Goal: Information Seeking & Learning: Learn about a topic

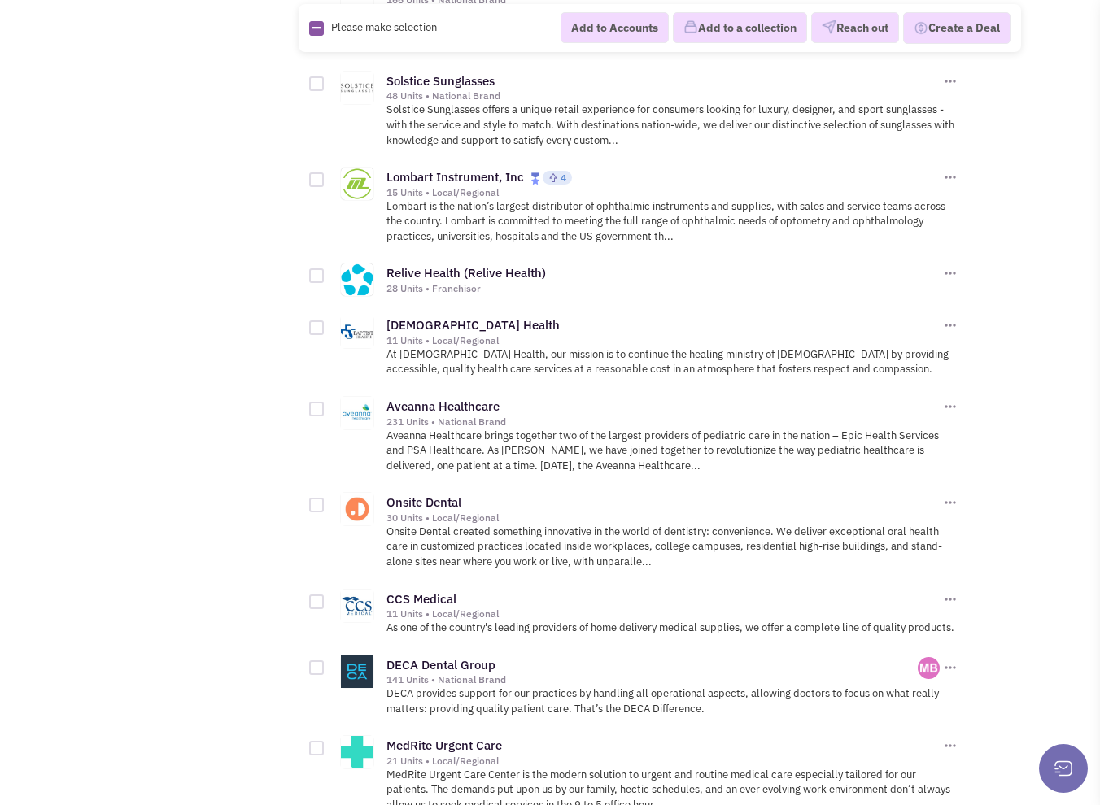
scroll to position [1871, 0]
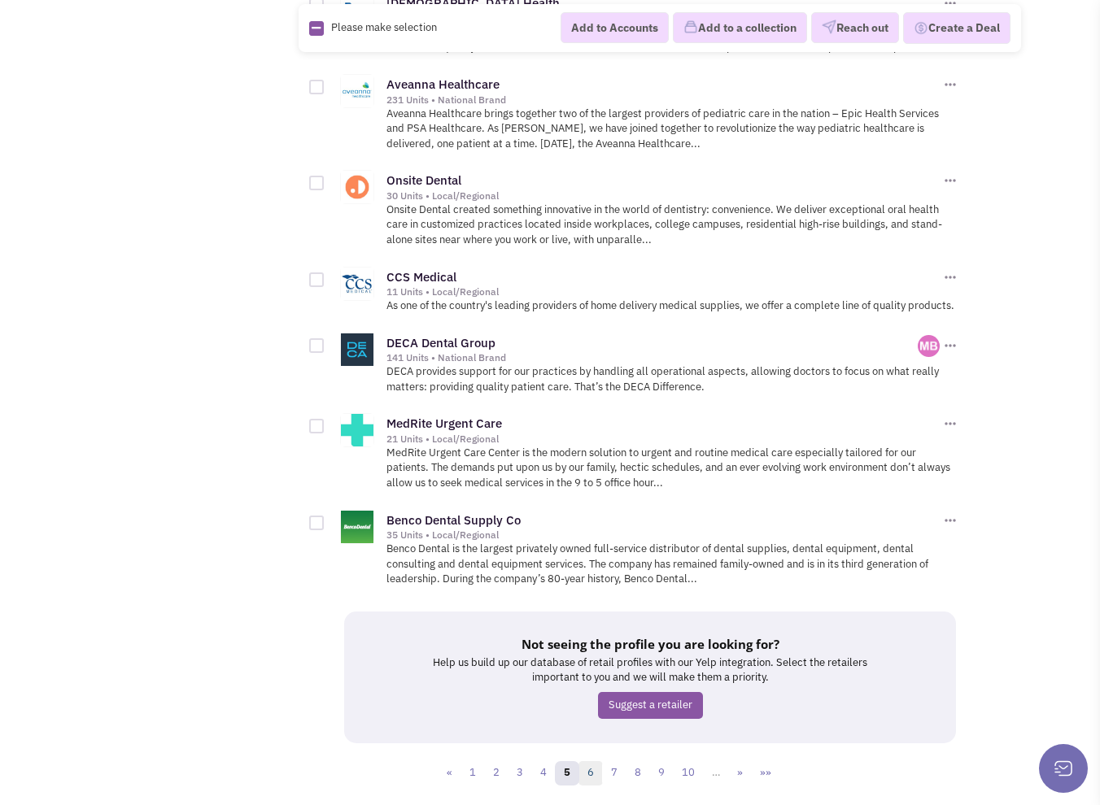
click at [592, 763] on link "6" at bounding box center [590, 773] width 24 height 24
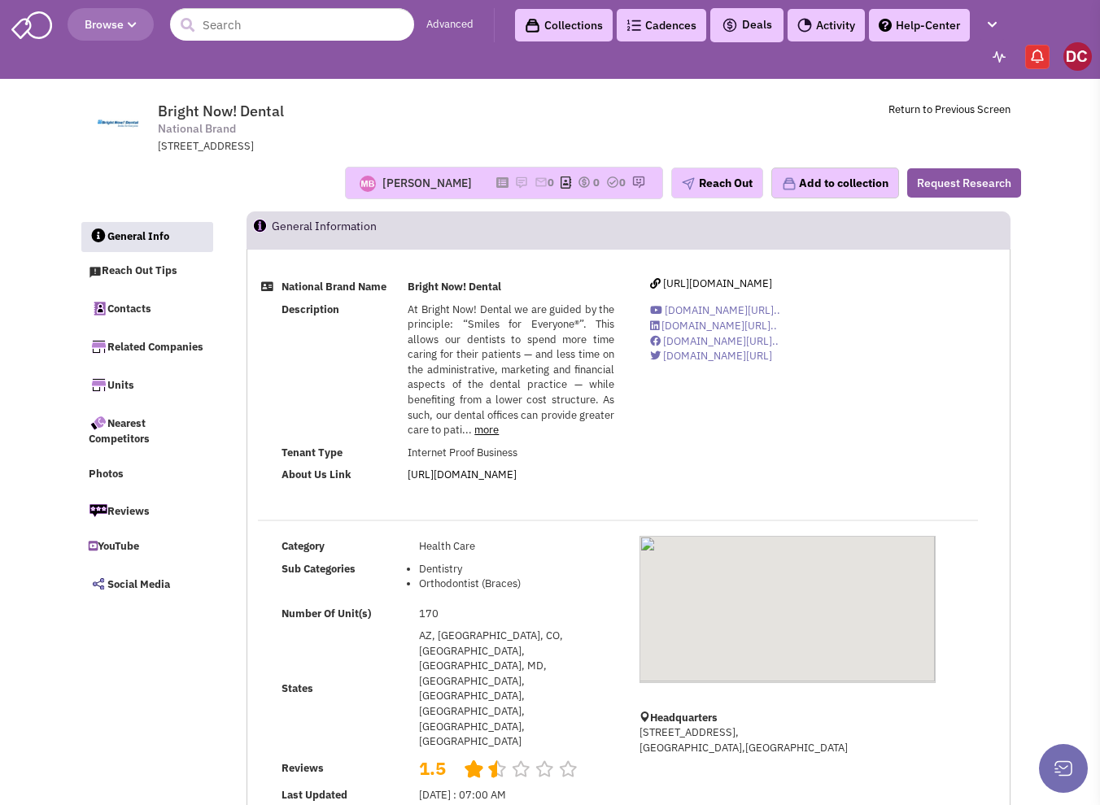
select select
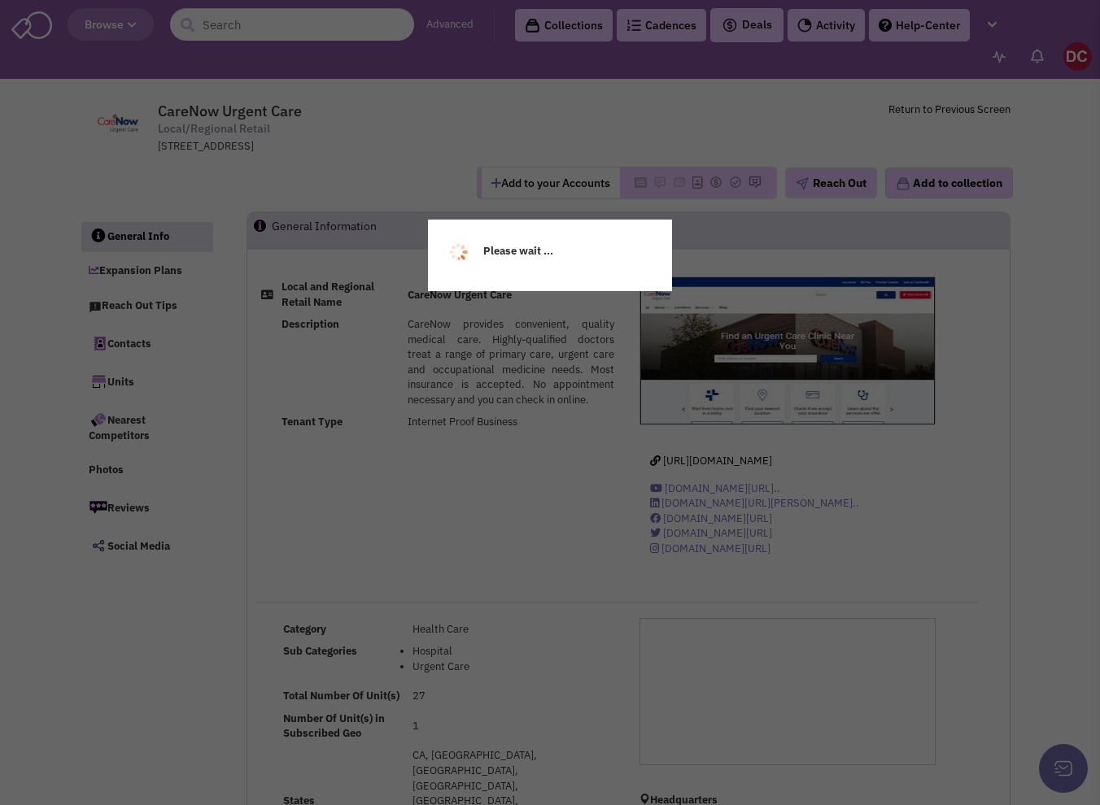
select select
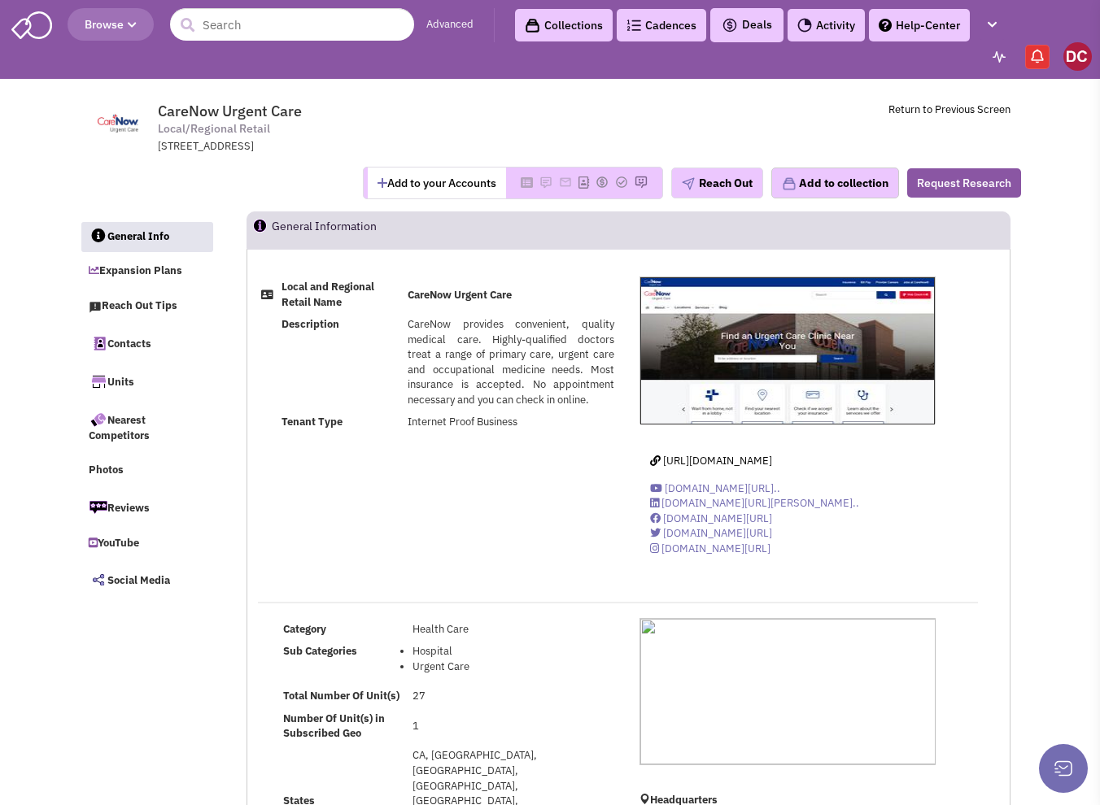
select select
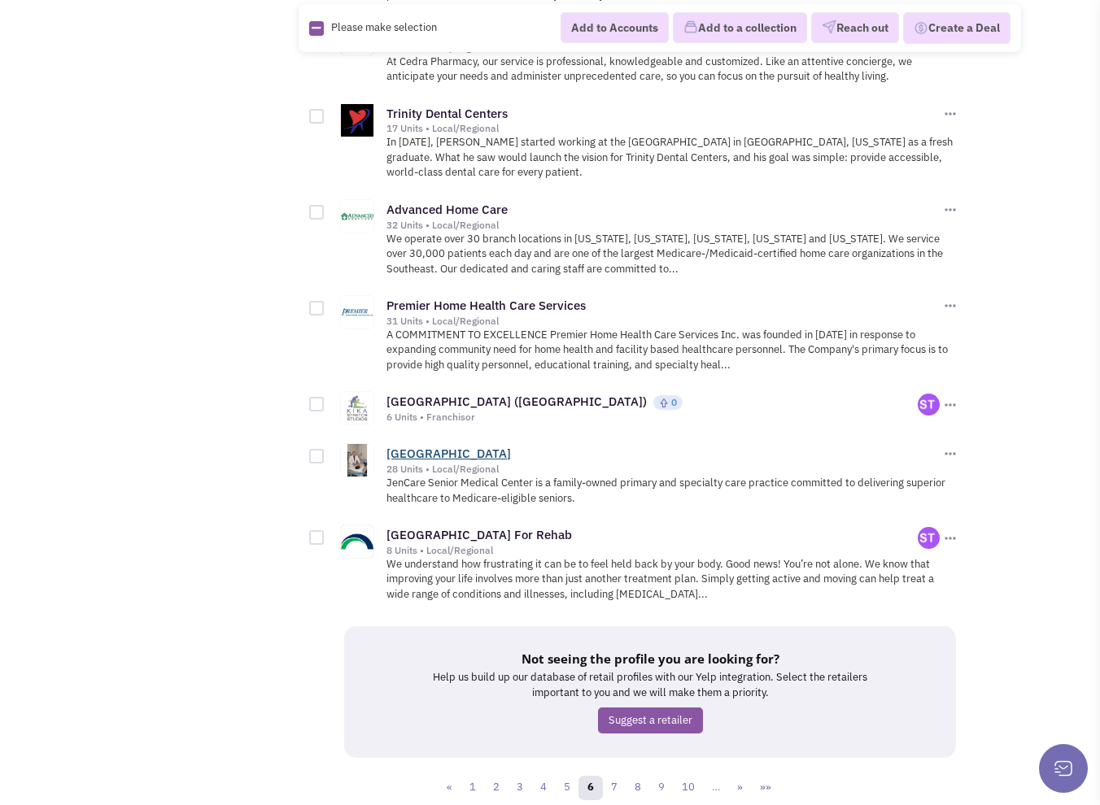
scroll to position [1910, 0]
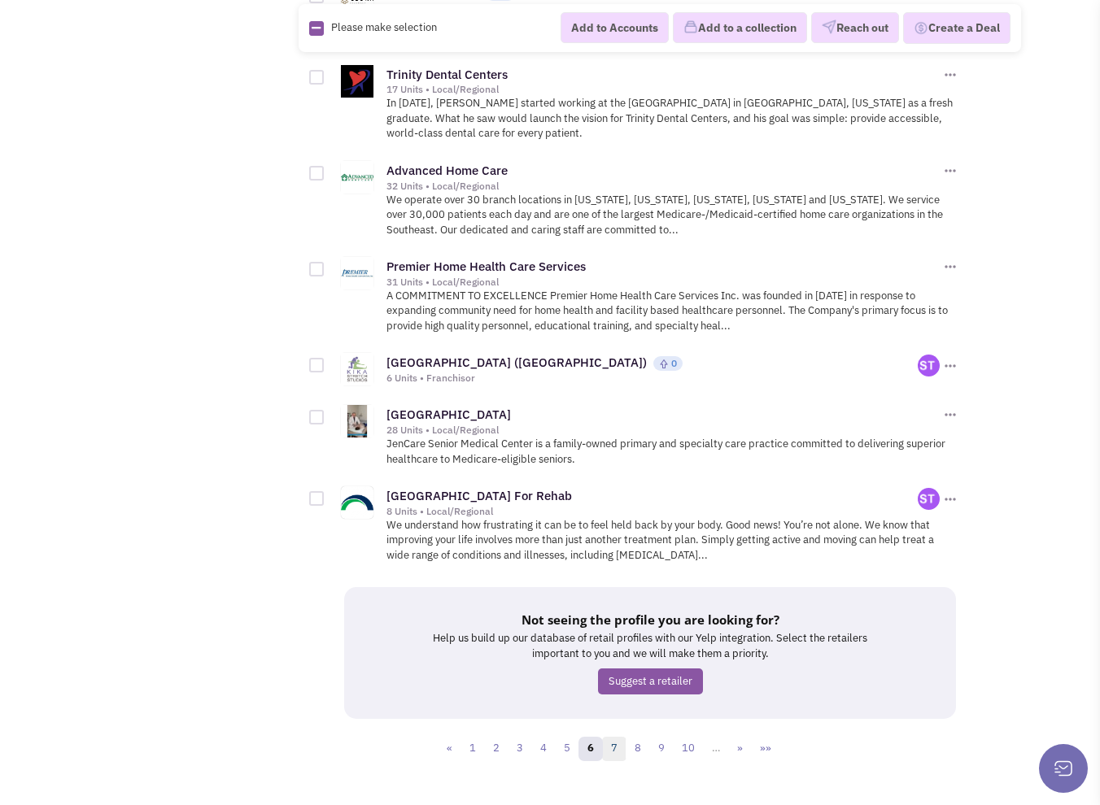
click at [618, 737] on link "7" at bounding box center [614, 749] width 24 height 24
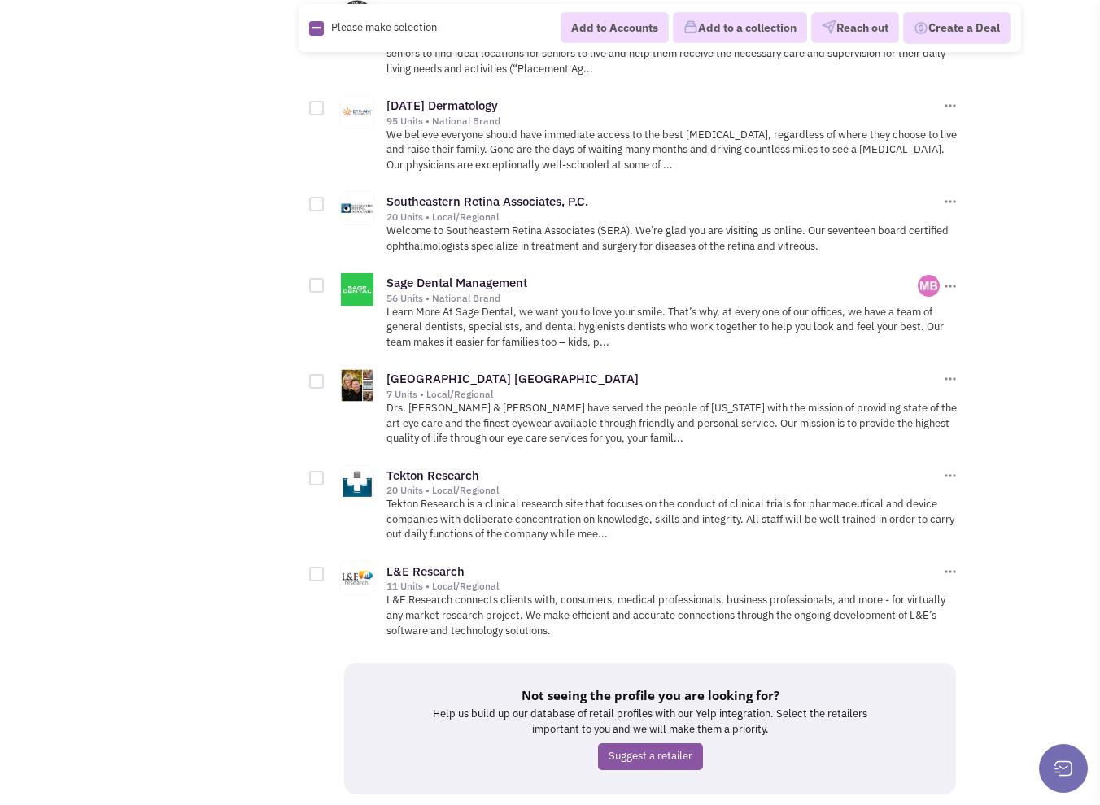
scroll to position [2058, 0]
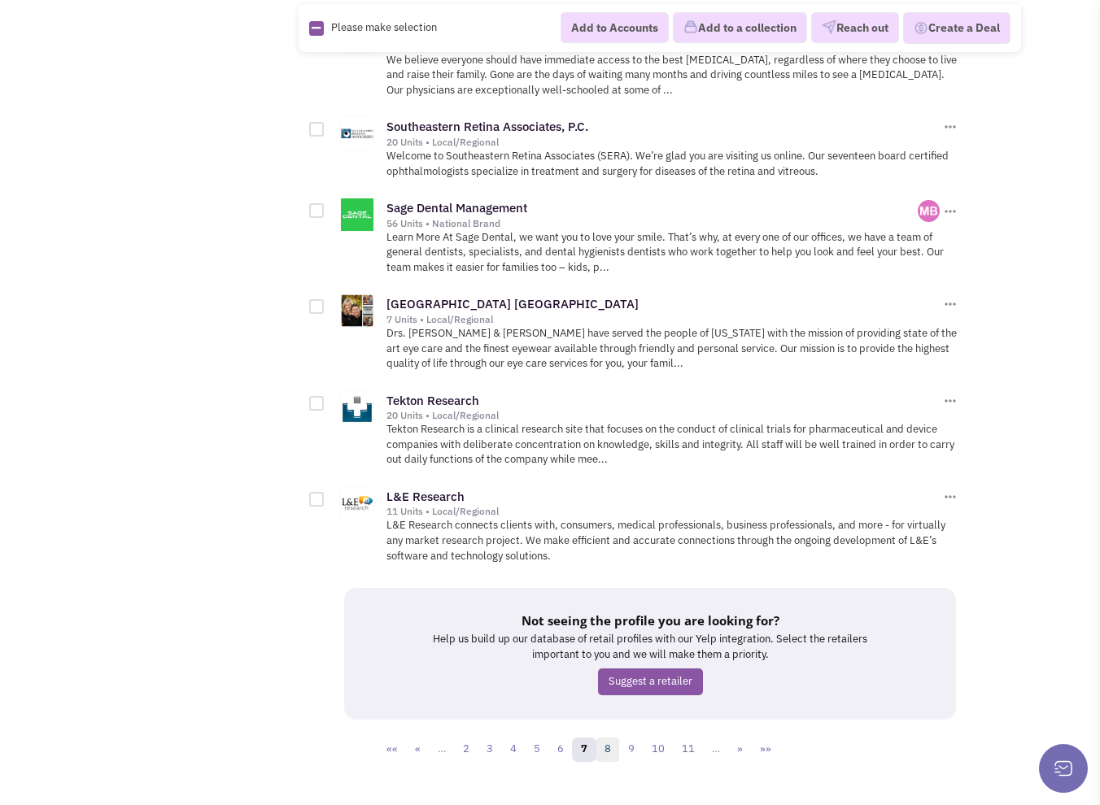
click at [611, 738] on link "8" at bounding box center [607, 750] width 24 height 24
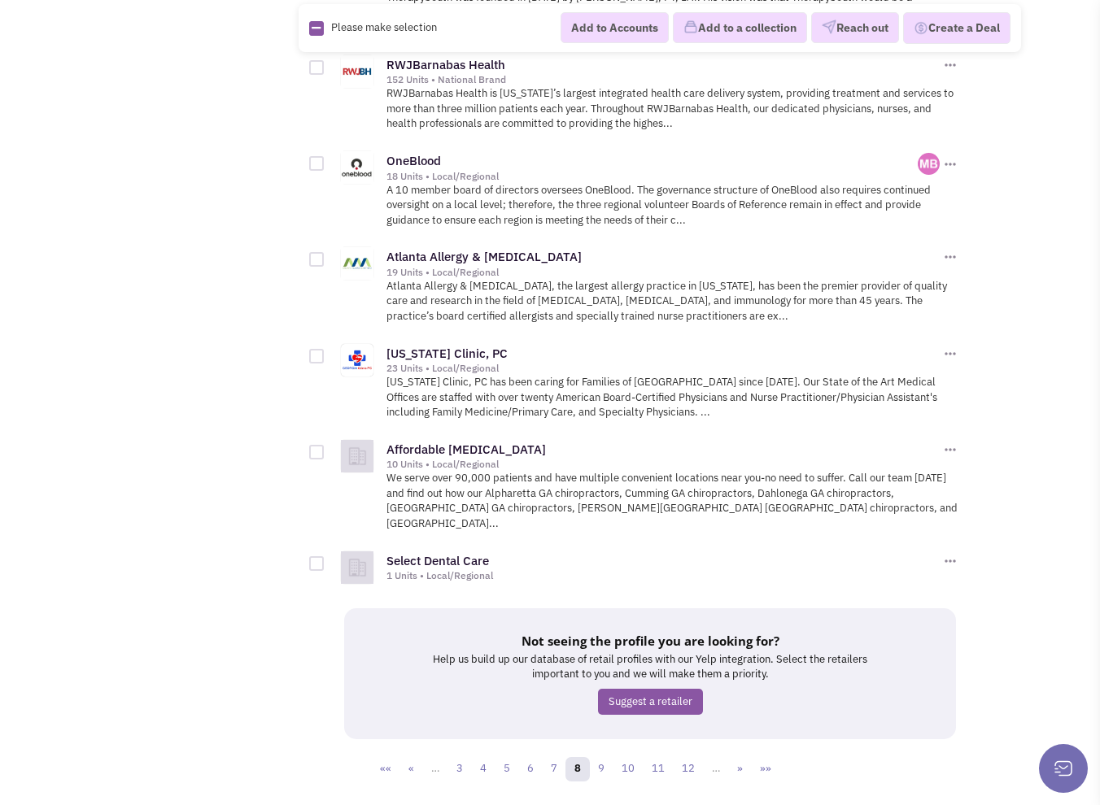
scroll to position [2033, 0]
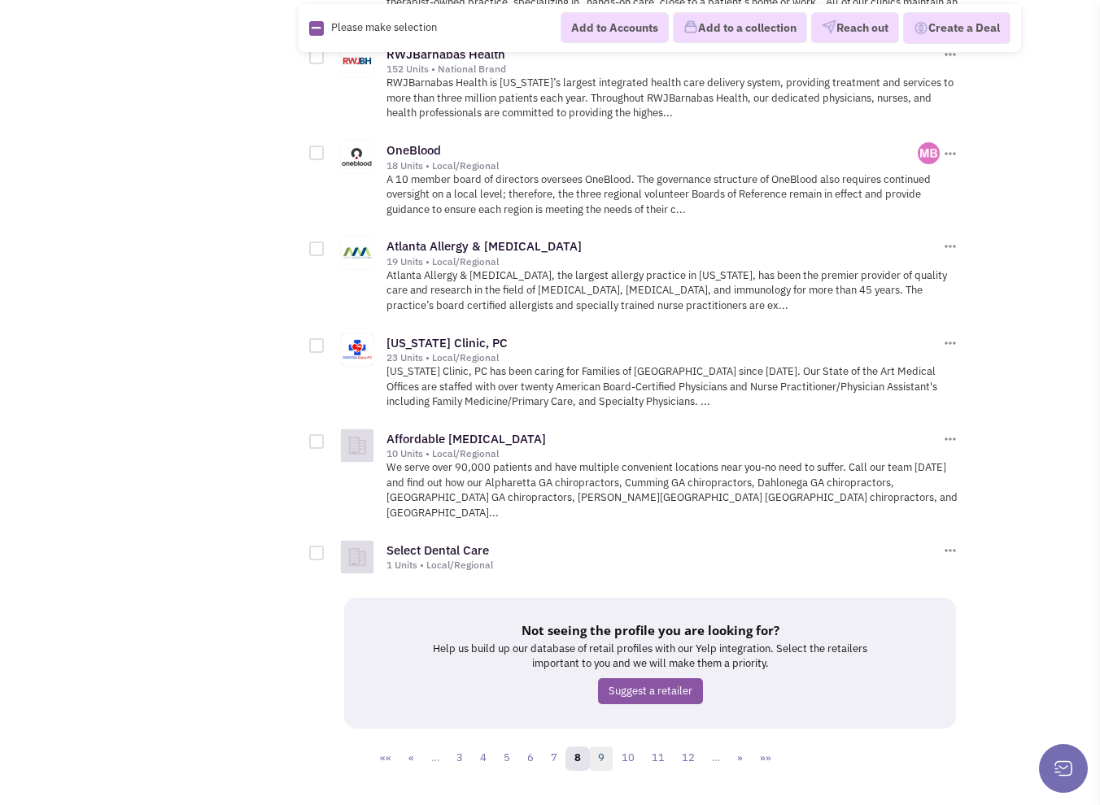
click at [608, 747] on link "9" at bounding box center [601, 759] width 24 height 24
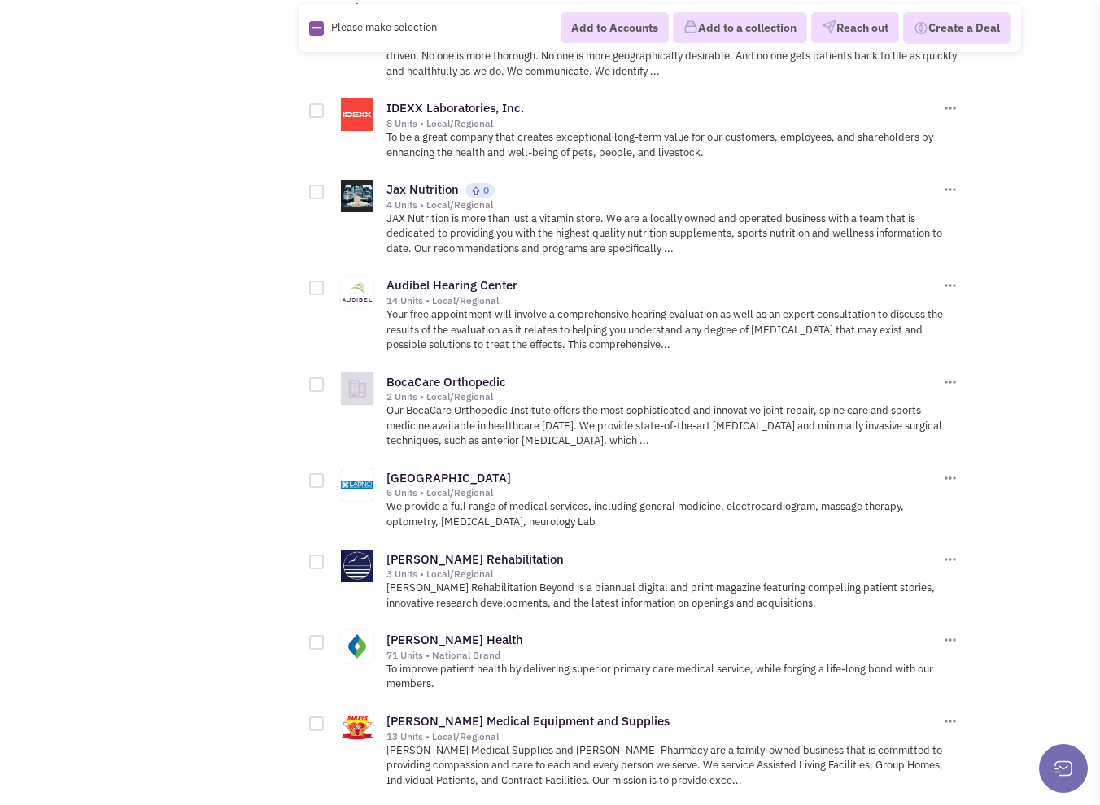
scroll to position [1952, 0]
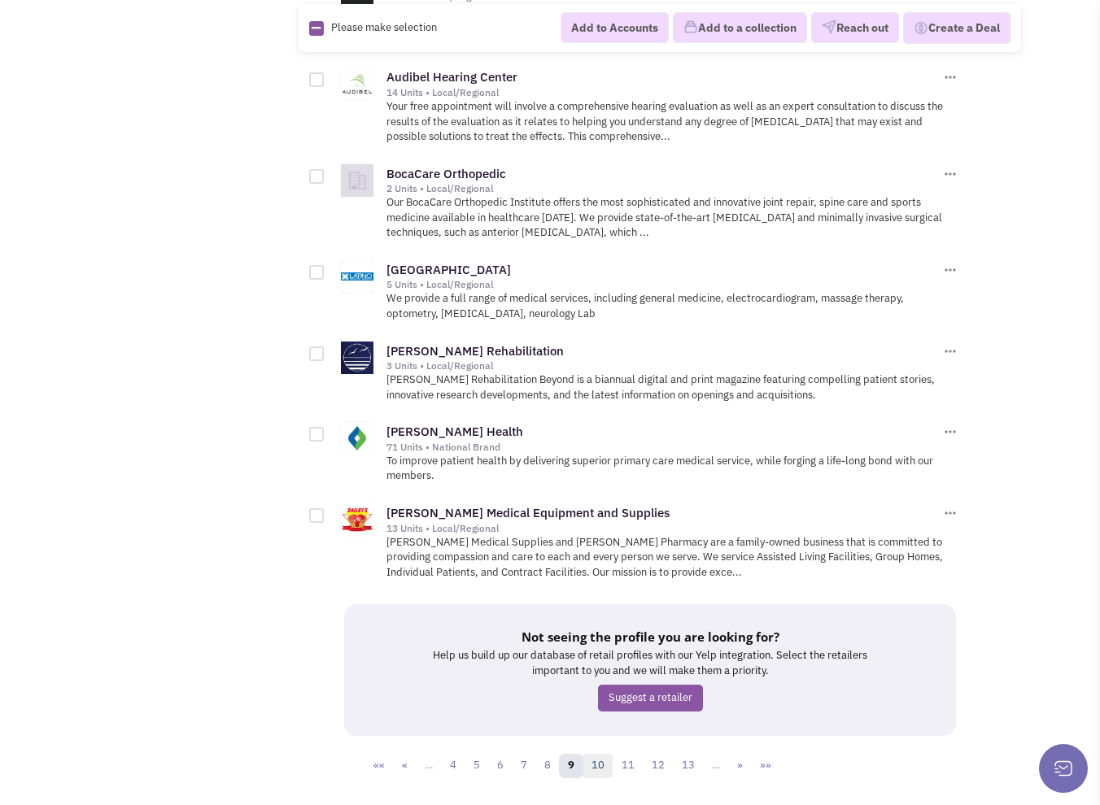
click at [590, 754] on link "10" at bounding box center [597, 766] width 31 height 24
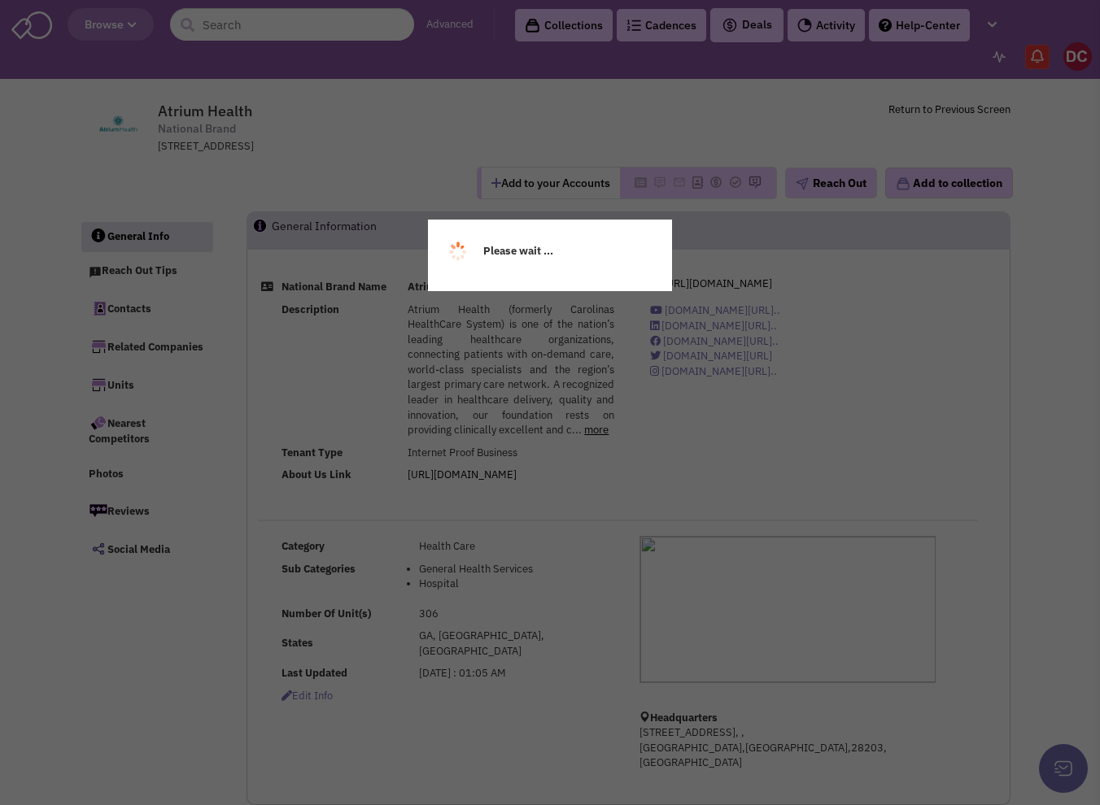
select select
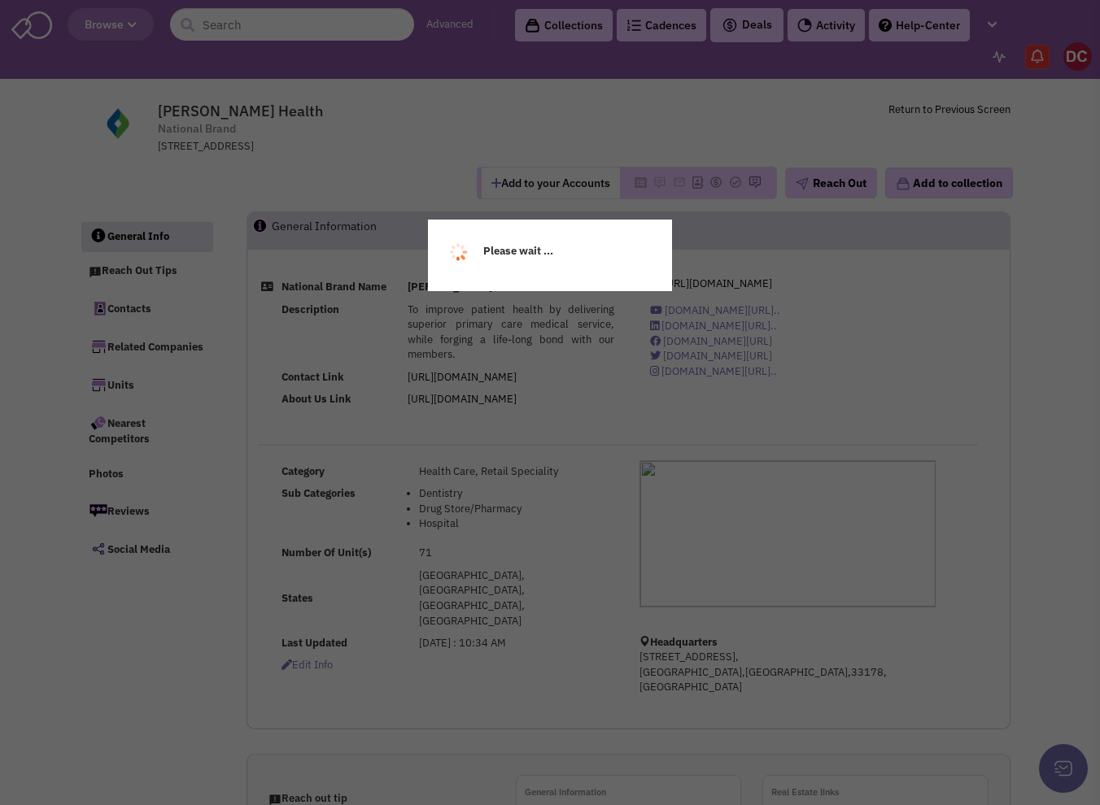
select select
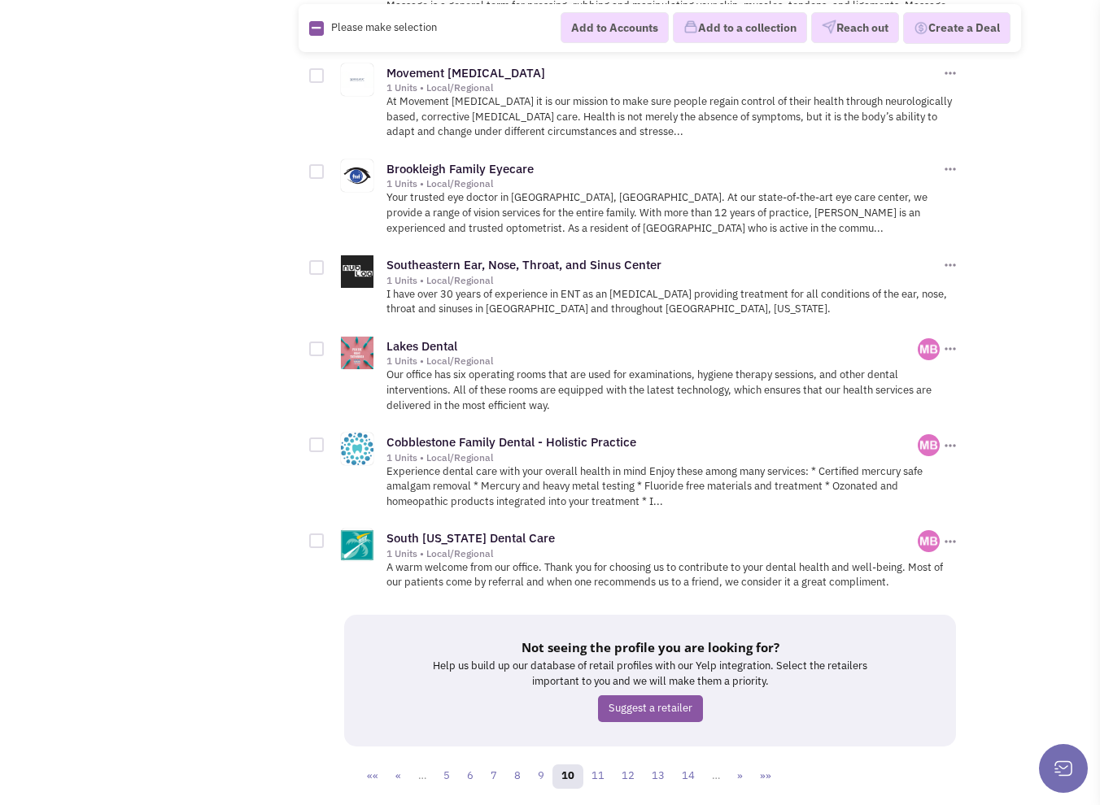
scroll to position [2027, 0]
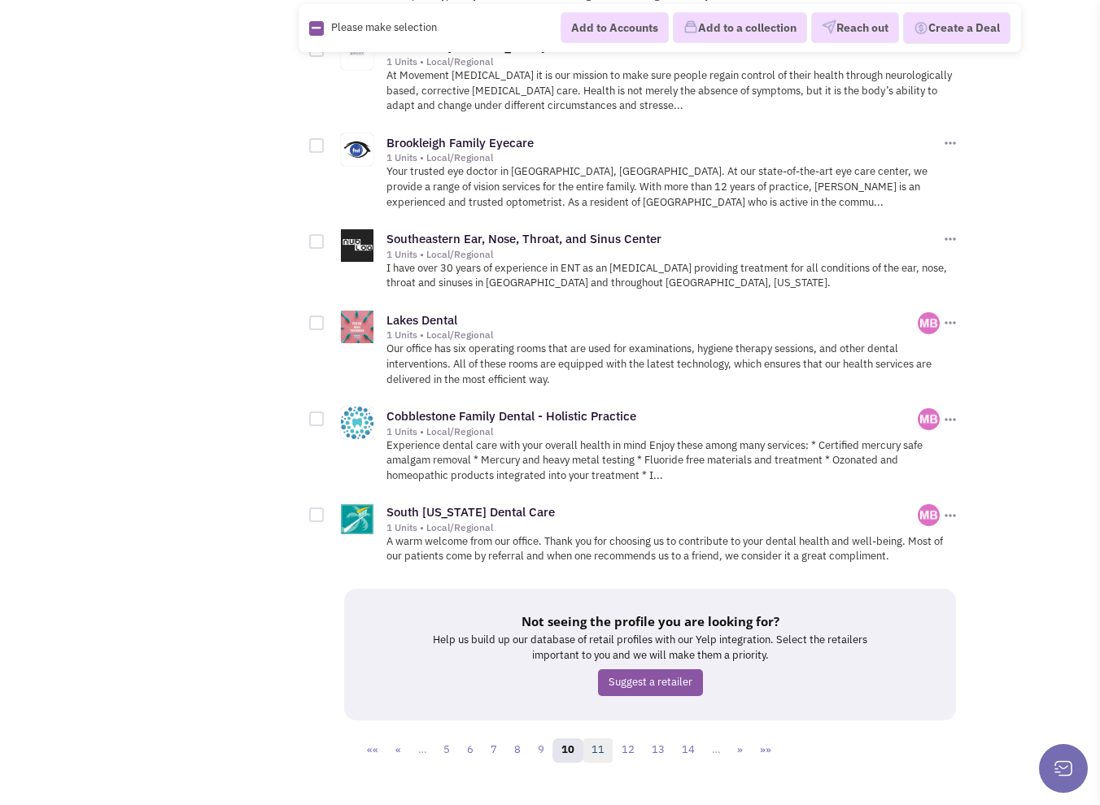
click at [598, 739] on link "11" at bounding box center [597, 751] width 31 height 24
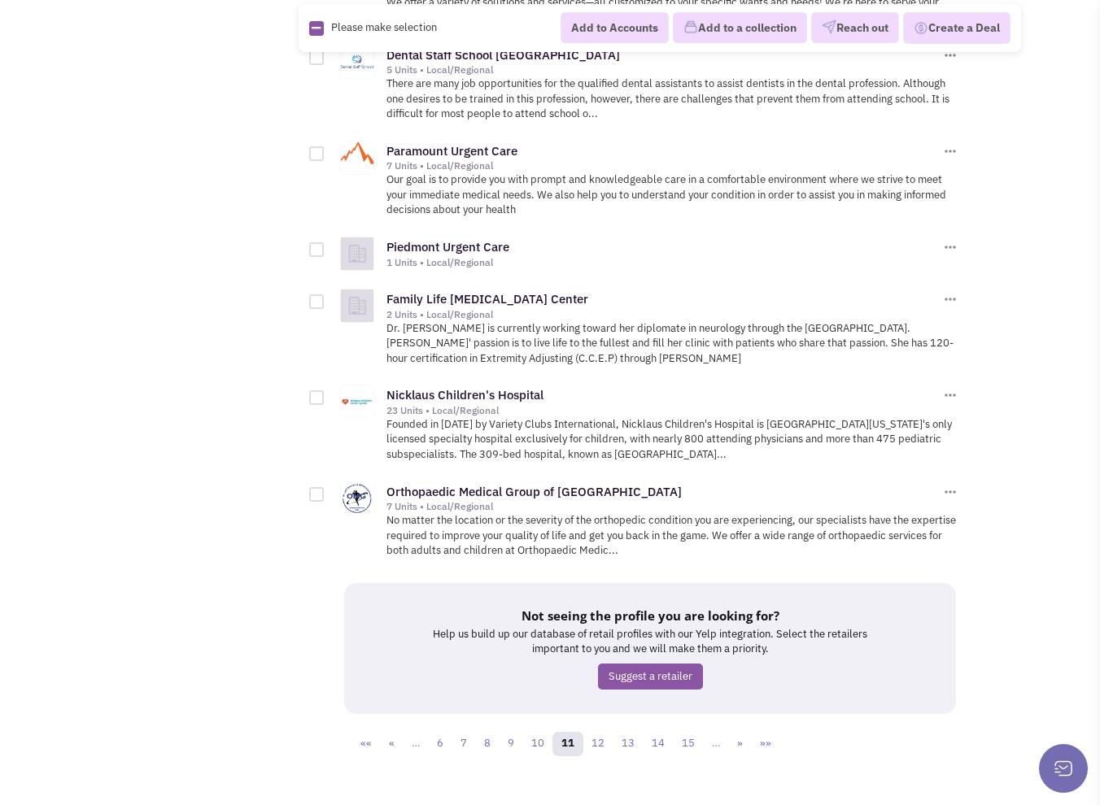
scroll to position [1824, 0]
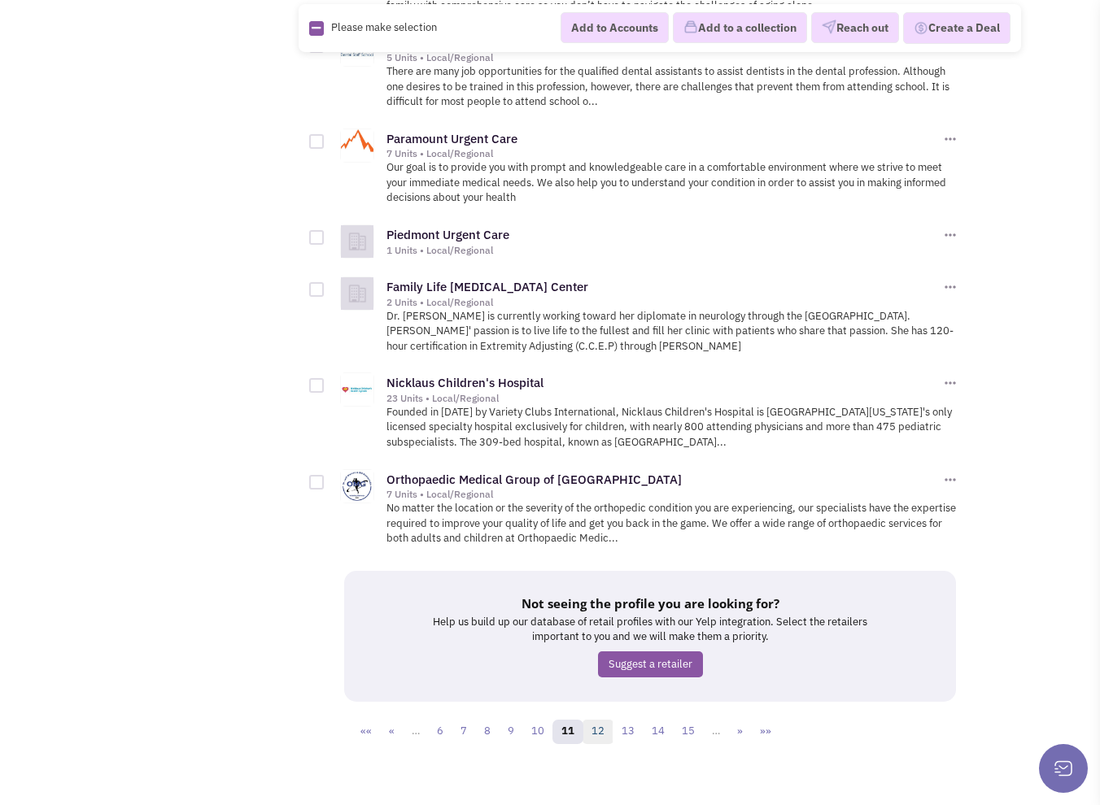
click at [602, 720] on link "12" at bounding box center [597, 732] width 31 height 24
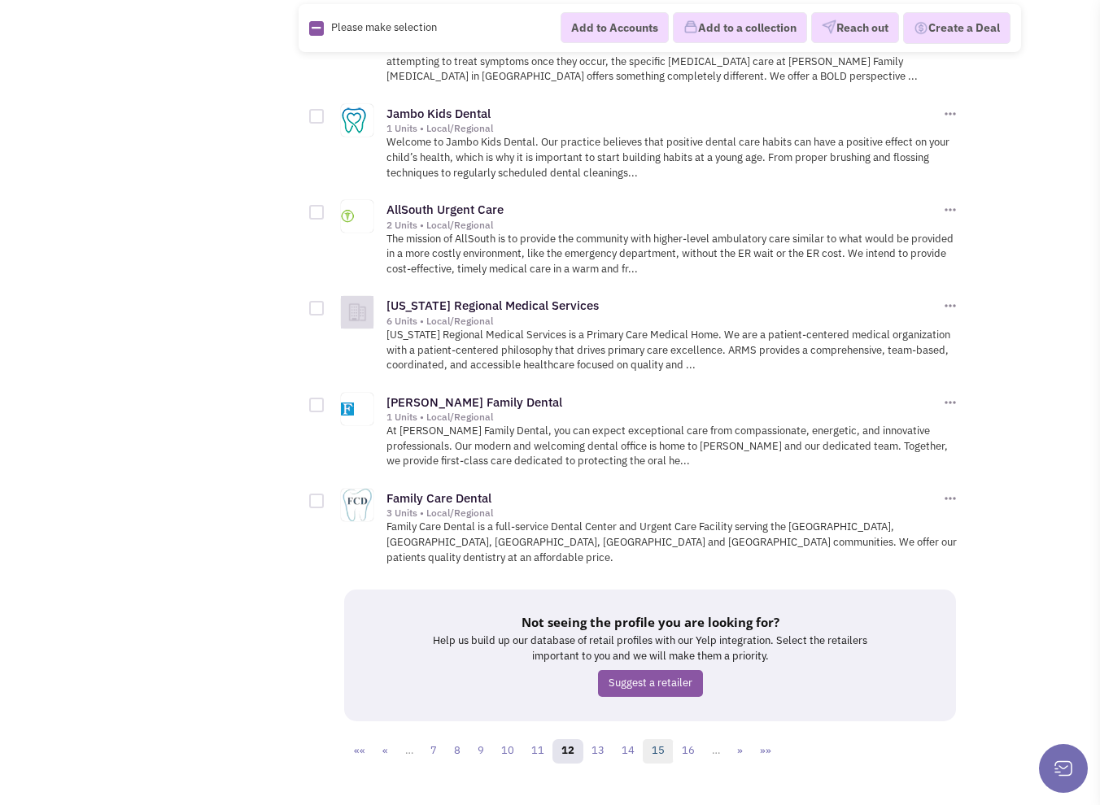
scroll to position [2058, 0]
click at [589, 738] on link "13" at bounding box center [597, 750] width 31 height 24
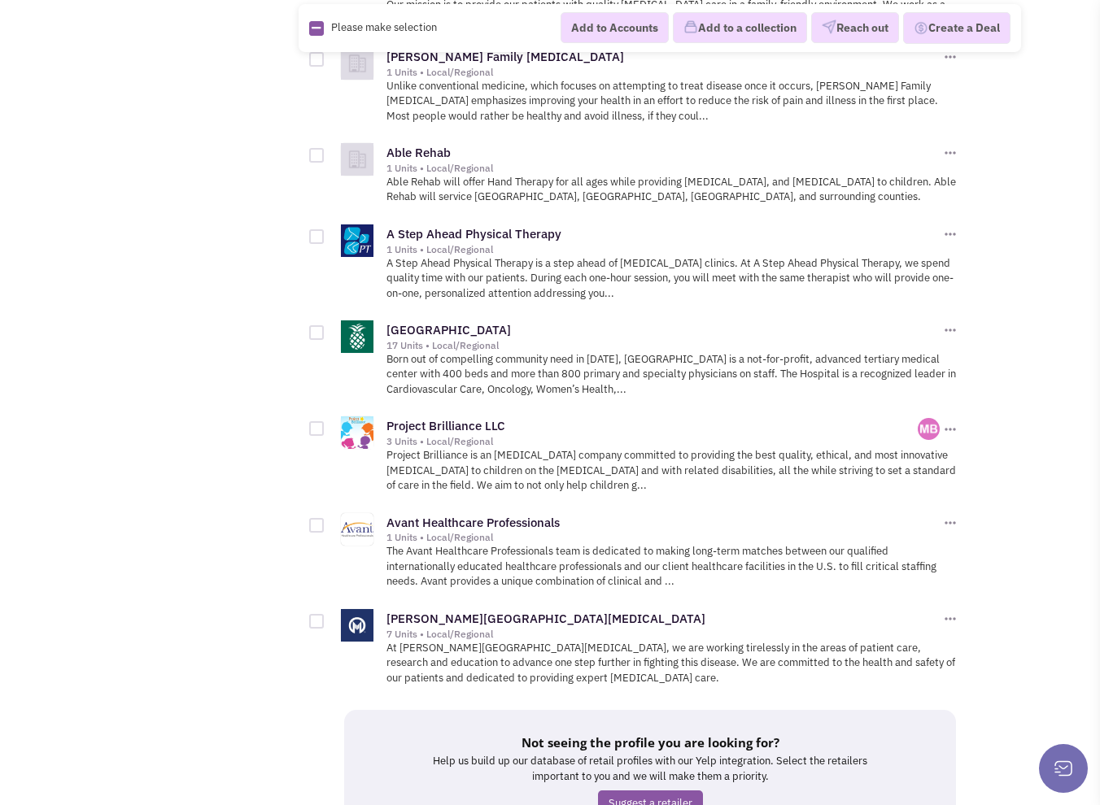
scroll to position [1984, 0]
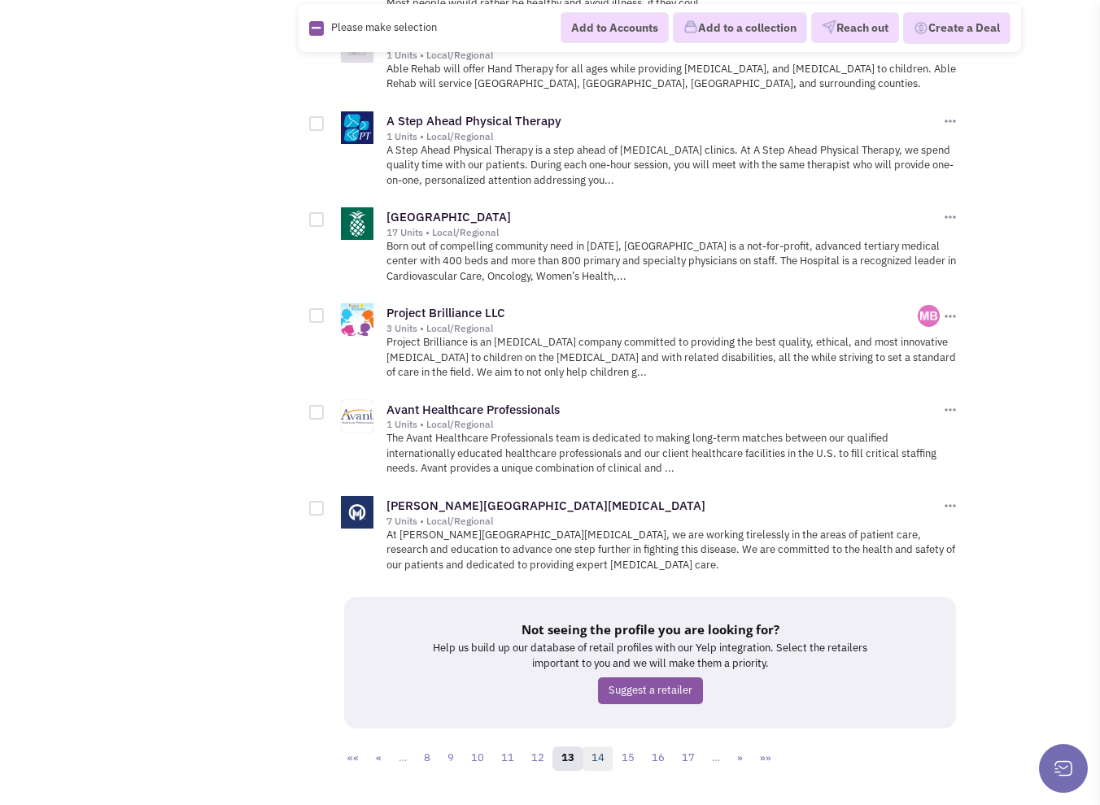
click at [595, 747] on link "14" at bounding box center [597, 759] width 31 height 24
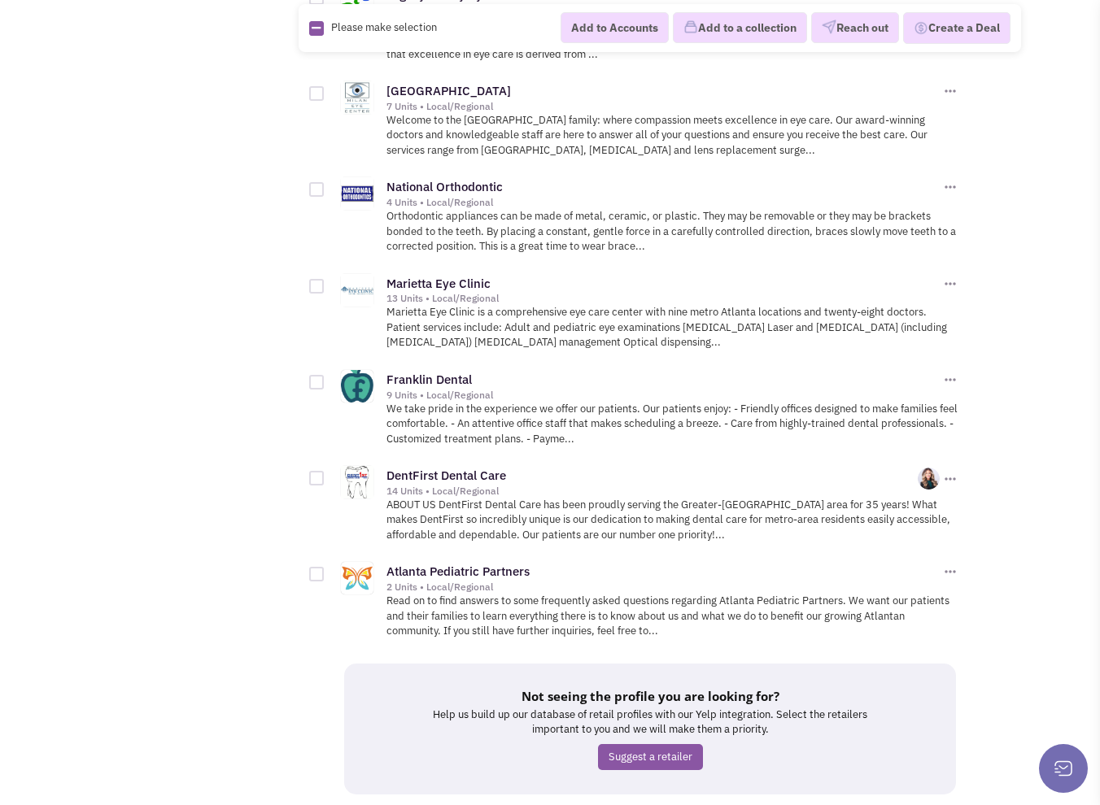
scroll to position [2097, 0]
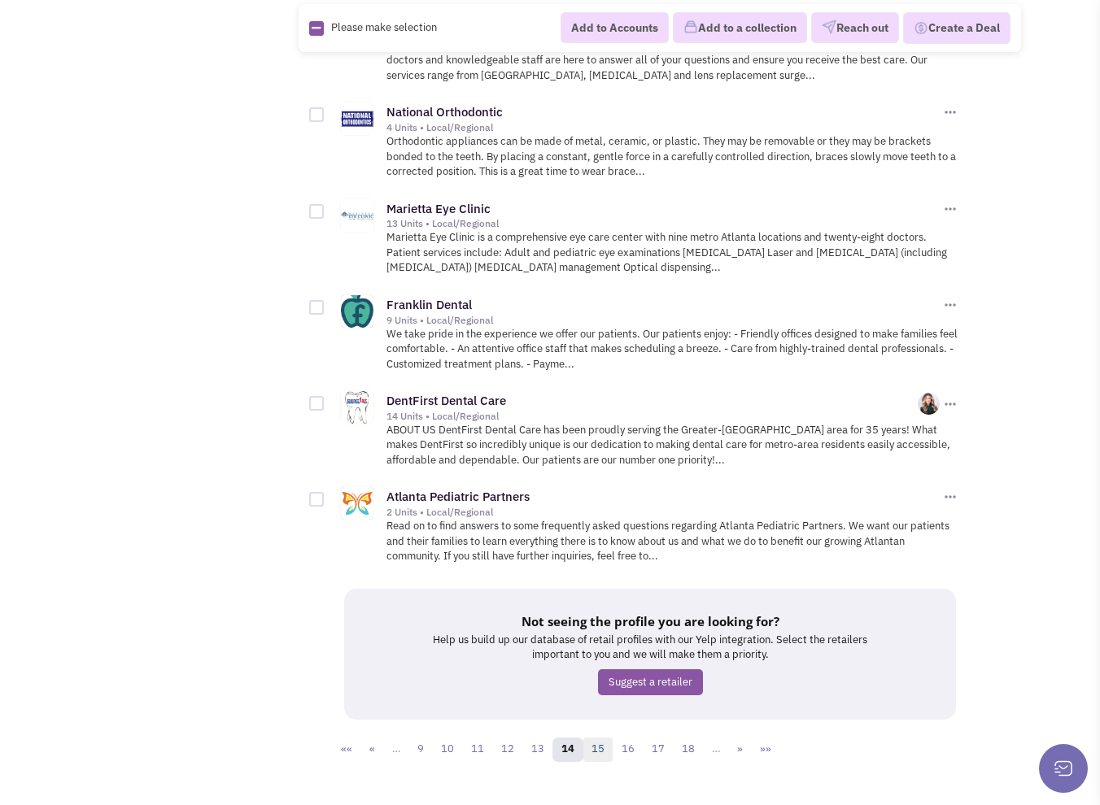
click at [595, 738] on link "15" at bounding box center [597, 750] width 31 height 24
